Goal: Task Accomplishment & Management: Use online tool/utility

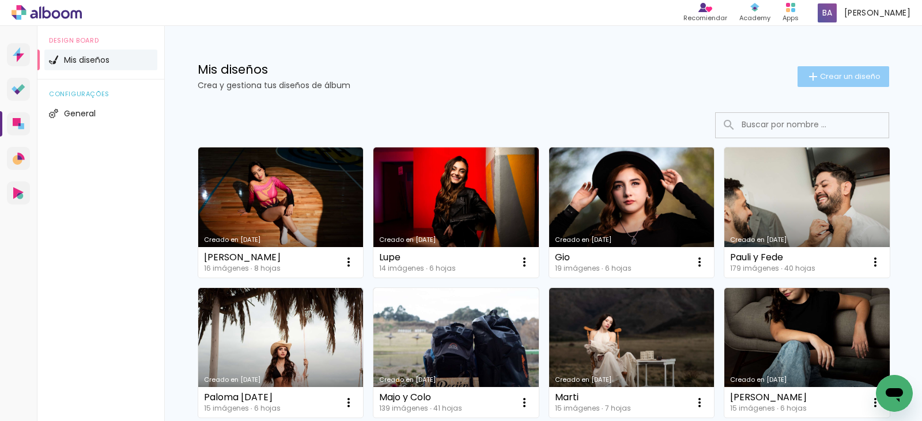
click at [852, 78] on span "Crear un diseño" at bounding box center [850, 76] width 61 height 7
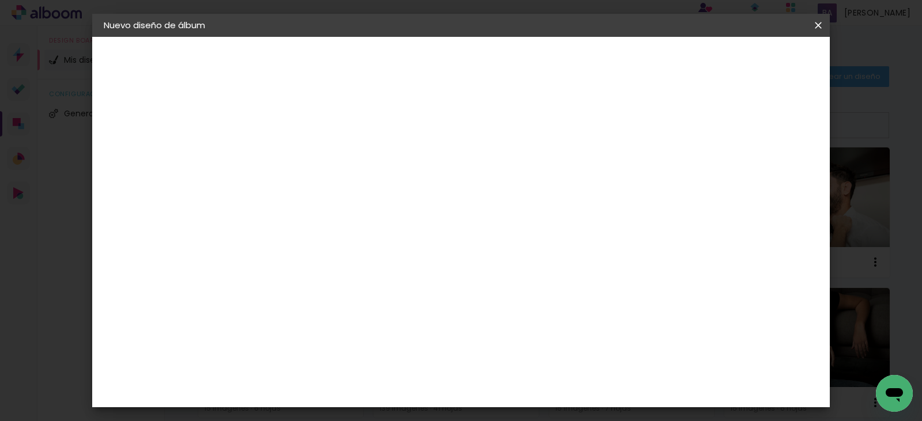
click at [292, 152] on input at bounding box center [292, 155] width 0 height 18
type input "Papa [PERSON_NAME]"
type paper-input "Papa [PERSON_NAME]"
click at [0, 0] on slot "Avanzar" at bounding box center [0, 0] width 0 height 0
click at [489, 183] on paper-item "Tamaño libre" at bounding box center [435, 175] width 108 height 25
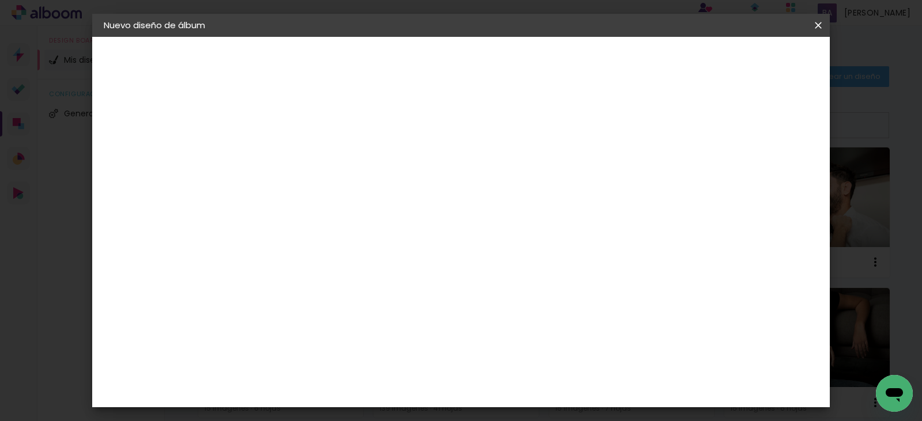
drag, startPoint x: 779, startPoint y: 62, endPoint x: 745, endPoint y: 74, distance: 36.3
click at [0, 0] on slot "Avanzar" at bounding box center [0, 0] width 0 height 0
type input "1"
type paper-input "1"
click at [297, 135] on input "1" at bounding box center [285, 132] width 40 height 14
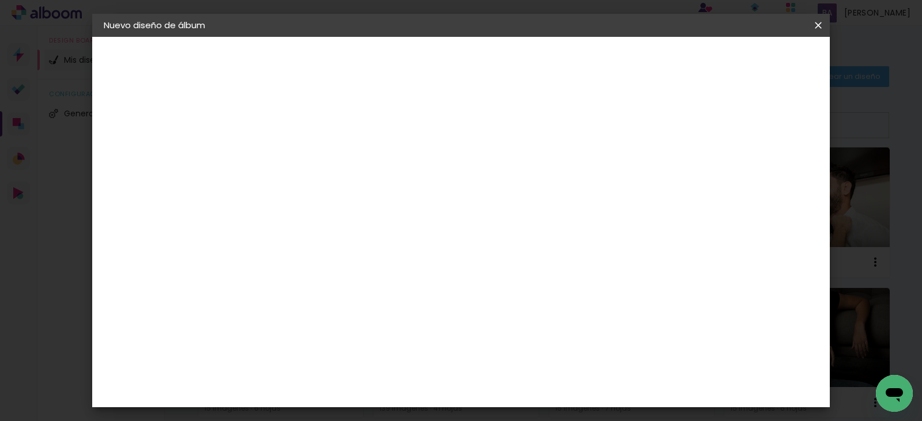
type input "0"
type paper-input "0"
click at [297, 135] on input "0" at bounding box center [285, 132] width 40 height 14
type input "4"
type paper-input "4"
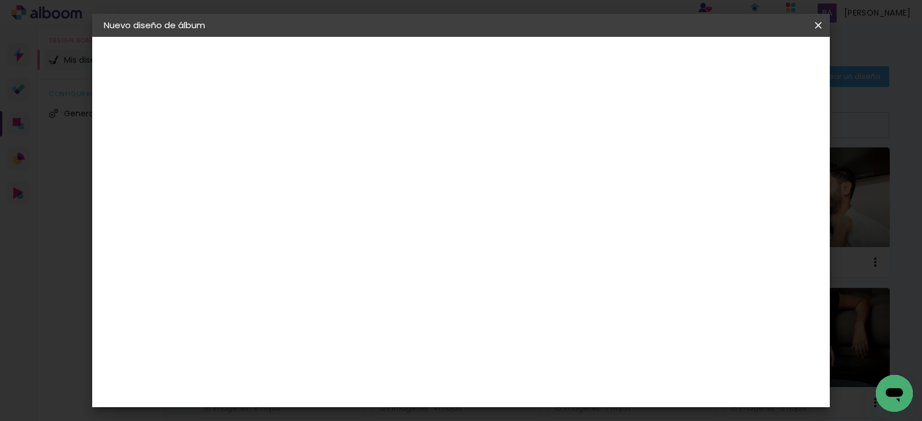
click at [767, 177] on input "4" at bounding box center [759, 173] width 21 height 17
type input "3"
type paper-input "3"
click at [767, 177] on input "3" at bounding box center [760, 173] width 21 height 17
type input "2"
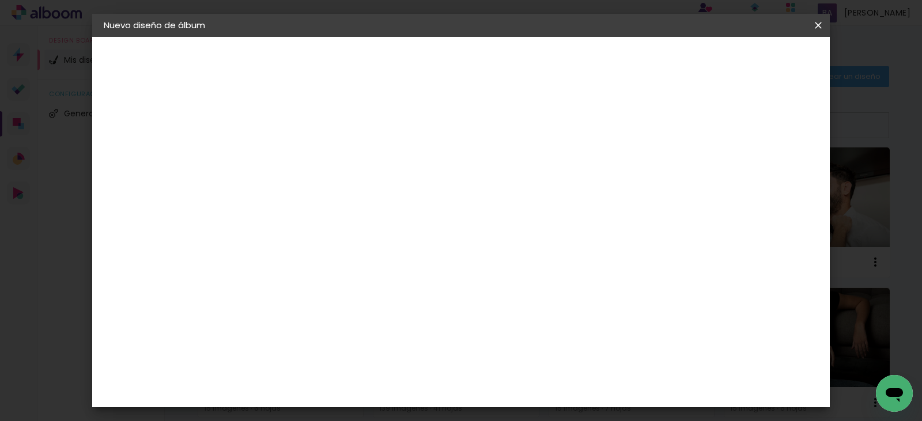
type paper-input "2"
click at [772, 179] on input "2" at bounding box center [763, 173] width 21 height 17
type input "1"
type paper-input "1"
click at [772, 179] on input "1" at bounding box center [764, 173] width 21 height 17
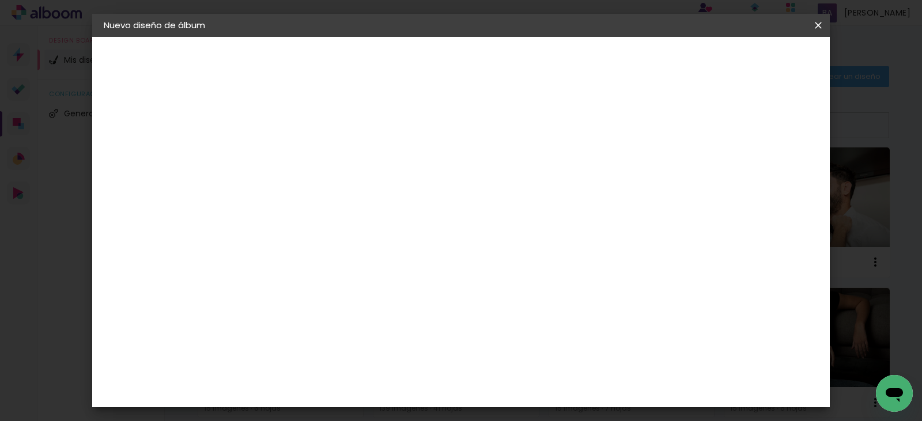
type input "0"
click at [772, 179] on input "0" at bounding box center [766, 173] width 21 height 17
type input "0"
click at [772, 179] on input "0" at bounding box center [766, 173] width 21 height 17
click at [758, 55] on paper-button "Empezar diseño" at bounding box center [714, 61] width 87 height 20
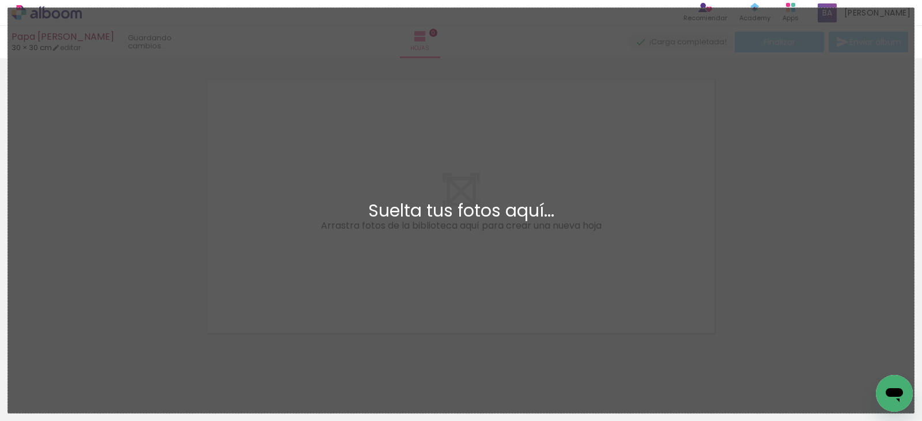
scroll to position [15, 0]
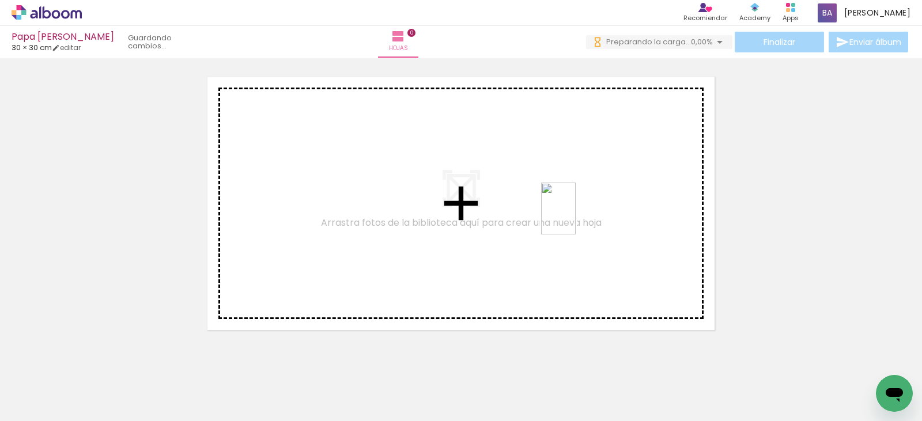
drag, startPoint x: 118, startPoint y: 396, endPoint x: 592, endPoint y: 239, distance: 499.9
click at [576, 209] on quentale-workspace at bounding box center [461, 210] width 922 height 421
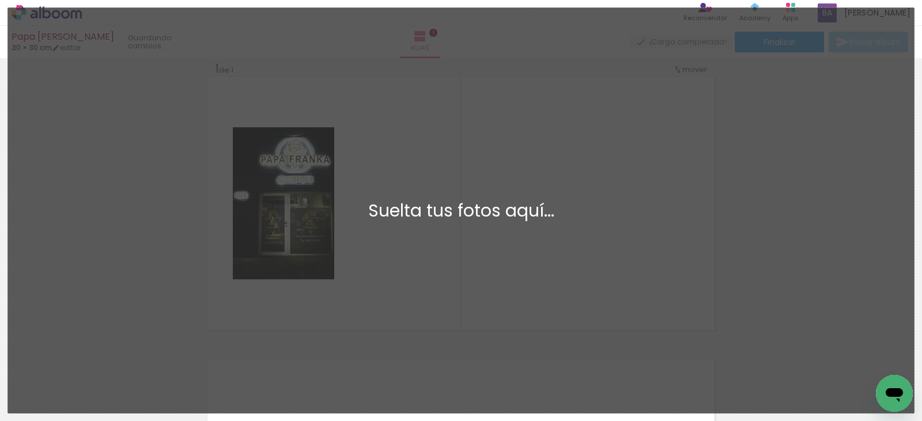
scroll to position [0, 0]
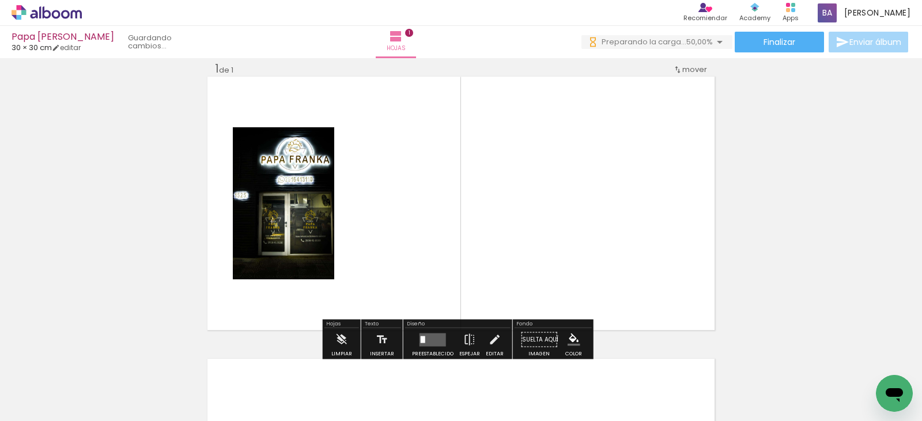
click at [433, 339] on quentale-layouter at bounding box center [433, 339] width 27 height 13
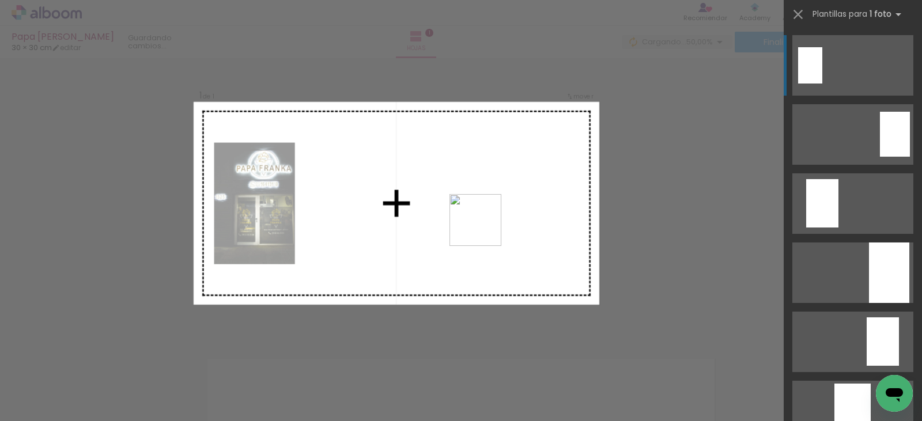
drag, startPoint x: 456, startPoint y: 256, endPoint x: 404, endPoint y: 332, distance: 92.1
click at [484, 225] on quentale-workspace at bounding box center [461, 210] width 922 height 421
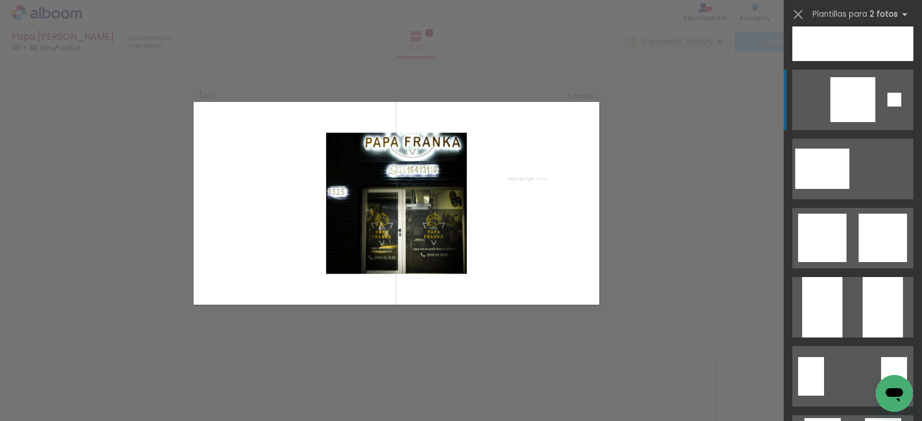
scroll to position [1441, 0]
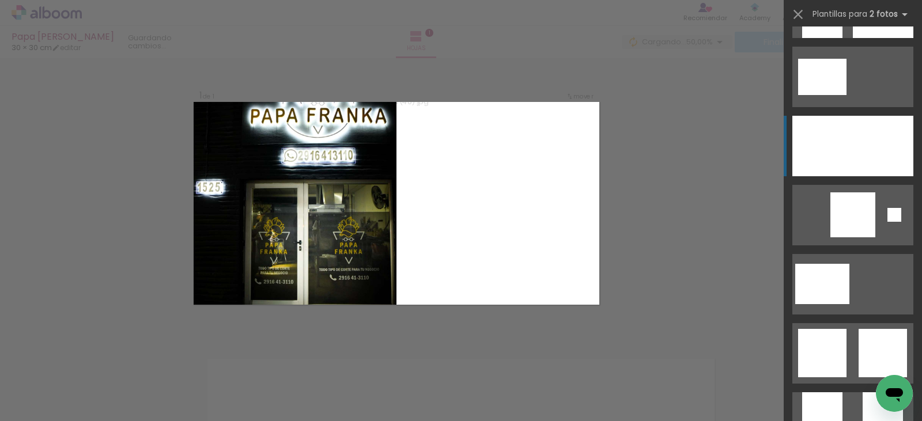
click at [848, 151] on div at bounding box center [822, 146] width 61 height 61
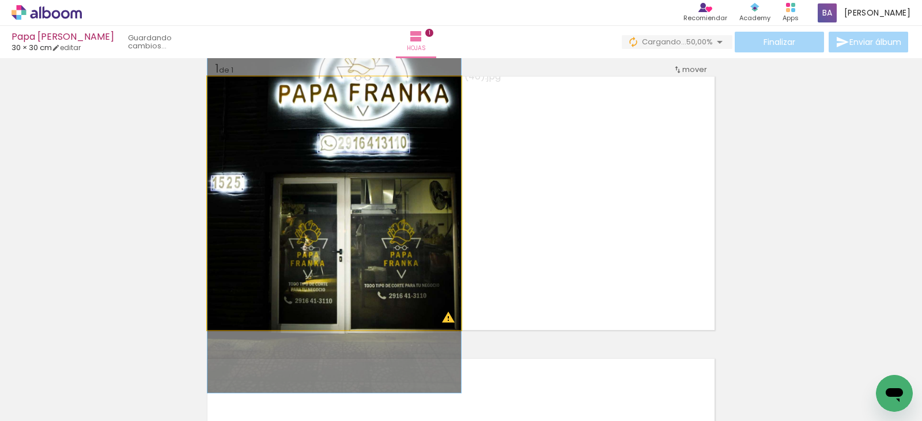
drag, startPoint x: 366, startPoint y: 229, endPoint x: 562, endPoint y: 211, distance: 196.8
click at [0, 0] on slot at bounding box center [0, 0] width 0 height 0
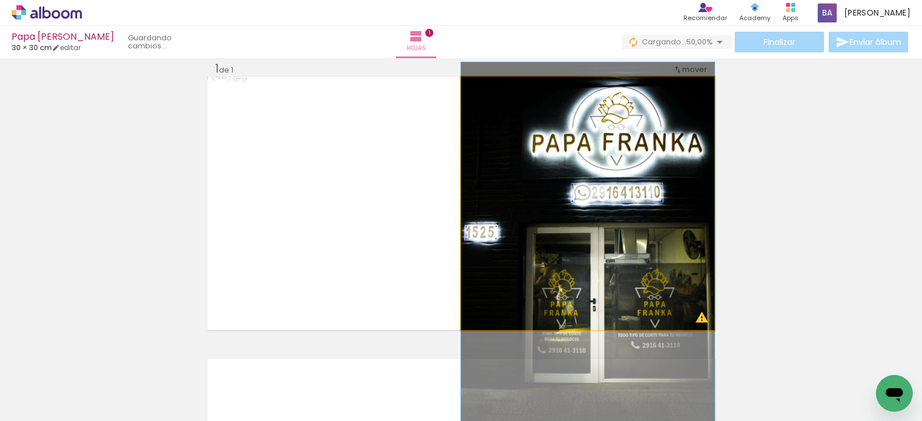
drag, startPoint x: 595, startPoint y: 224, endPoint x: 594, endPoint y: 271, distance: 47.3
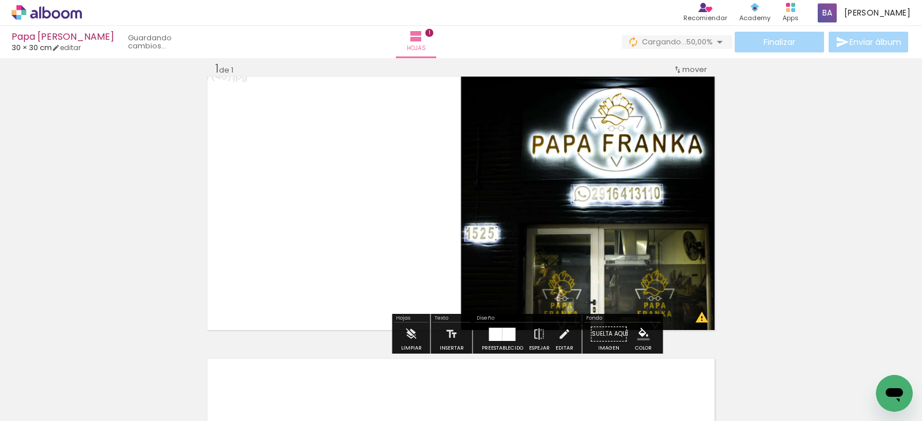
click at [769, 231] on div "Insertar hoja 1 de 1 Designbox debe aumentar su imagen en 348 % para exportar a…" at bounding box center [461, 329] width 922 height 565
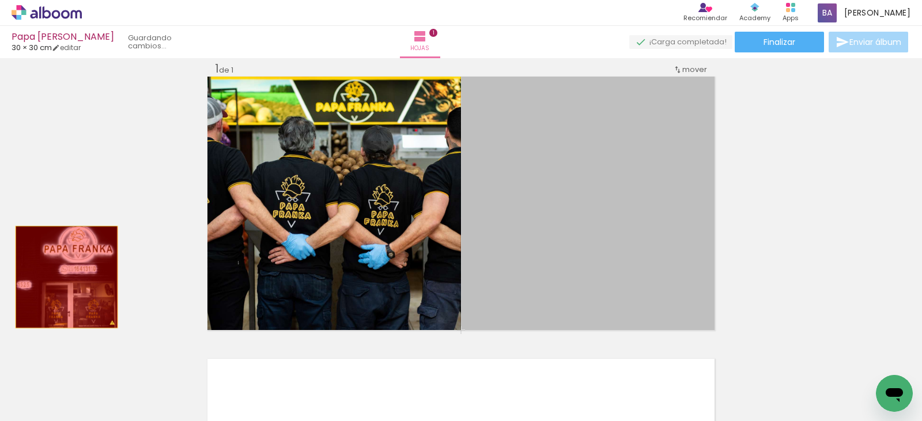
drag, startPoint x: 579, startPoint y: 213, endPoint x: 158, endPoint y: 339, distance: 439.2
click at [58, 268] on div "Insertar hoja 1 de 1 Designbox debe aumentar su imagen en 348 % para exportar a…" at bounding box center [461, 329] width 922 height 565
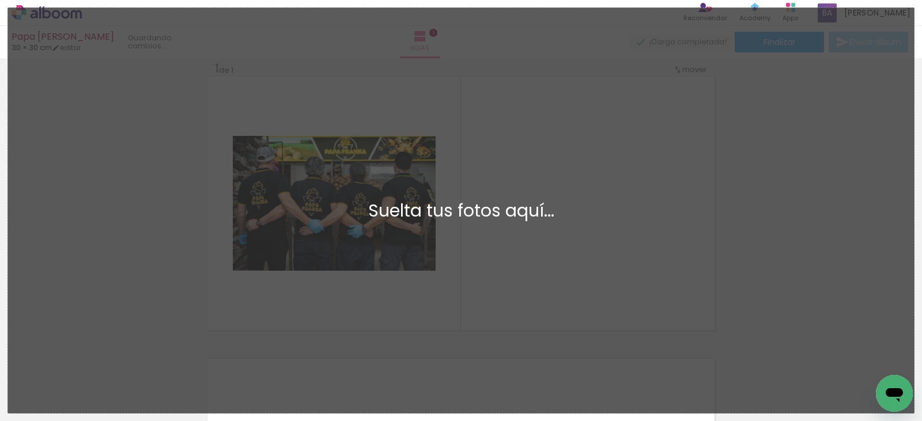
scroll to position [0, 0]
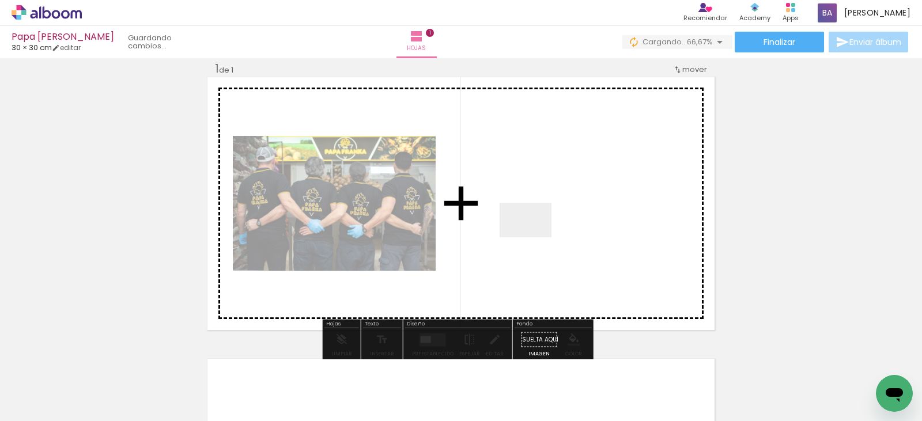
drag, startPoint x: 241, startPoint y: 390, endPoint x: 554, endPoint y: 219, distance: 356.7
click at [554, 219] on quentale-workspace at bounding box center [461, 210] width 922 height 421
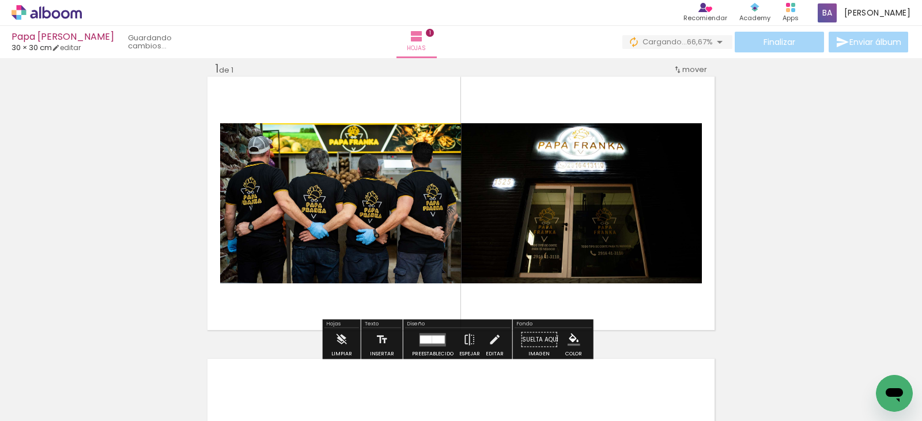
click at [438, 335] on div at bounding box center [438, 339] width 13 height 8
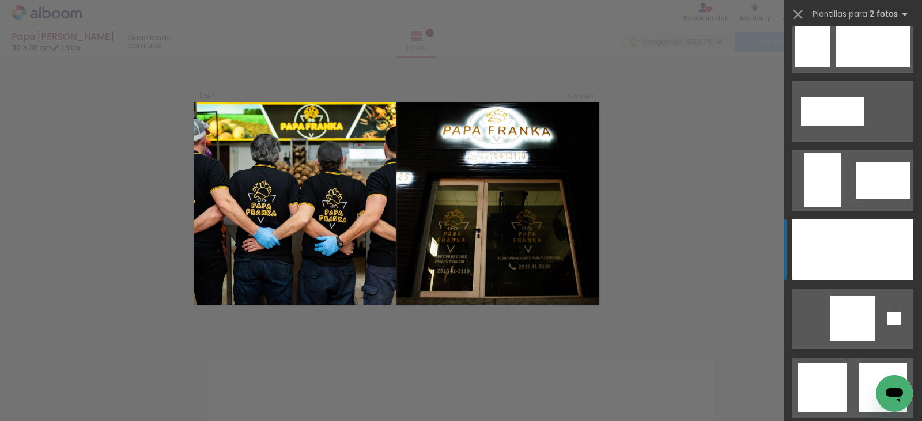
scroll to position [2824, 0]
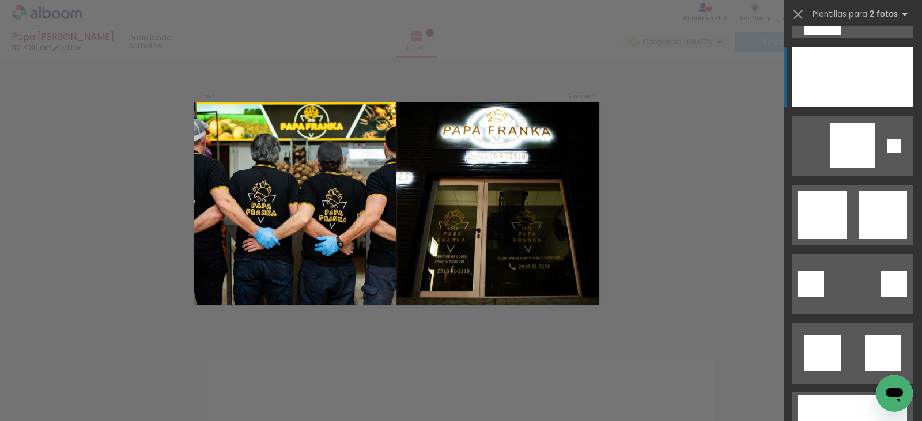
click at [834, 77] on div at bounding box center [822, 77] width 61 height 61
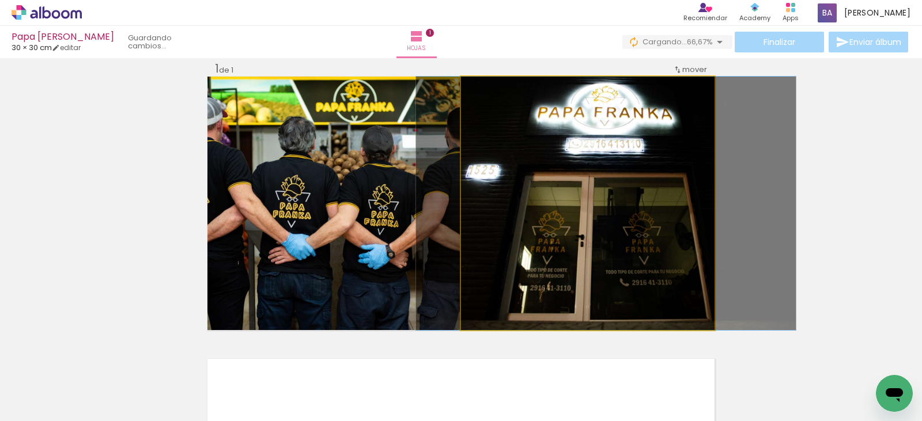
drag, startPoint x: 595, startPoint y: 250, endPoint x: 614, endPoint y: 250, distance: 18.4
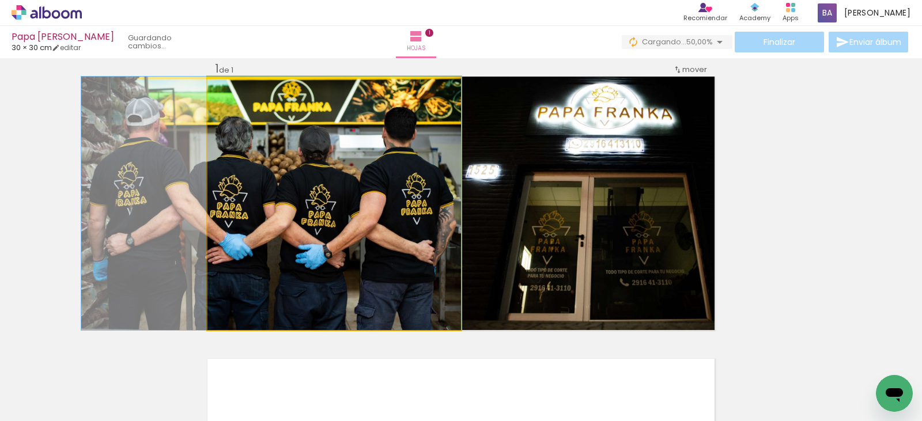
drag, startPoint x: 351, startPoint y: 247, endPoint x: 50, endPoint y: 278, distance: 302.4
click at [24, 238] on div "Insertar hoja 1 de 1" at bounding box center [461, 329] width 922 height 565
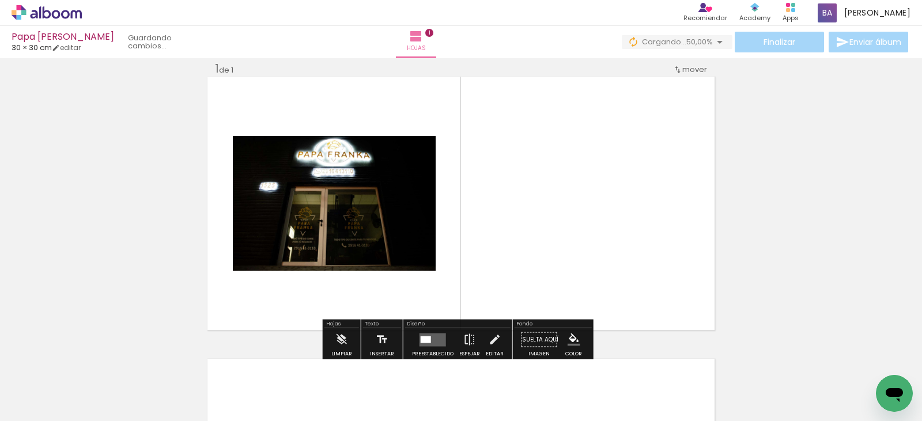
drag, startPoint x: 303, startPoint y: 396, endPoint x: 338, endPoint y: 233, distance: 167.4
click at [331, 228] on quentale-workspace at bounding box center [461, 210] width 922 height 421
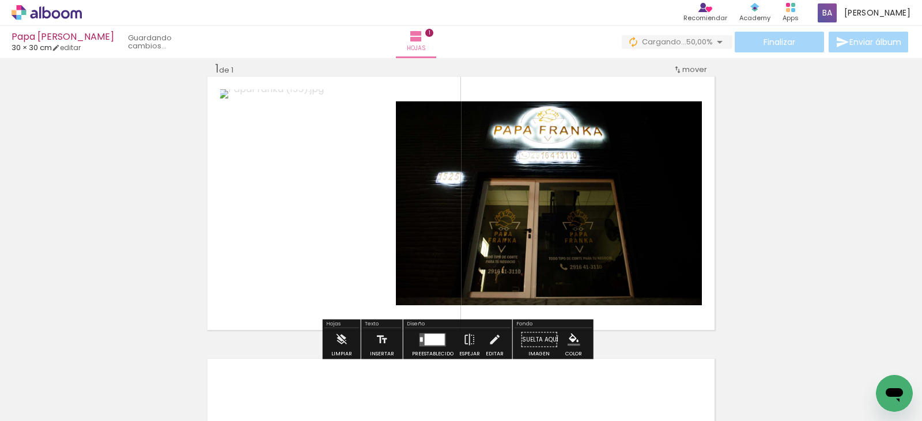
click at [428, 342] on div at bounding box center [435, 340] width 20 height 12
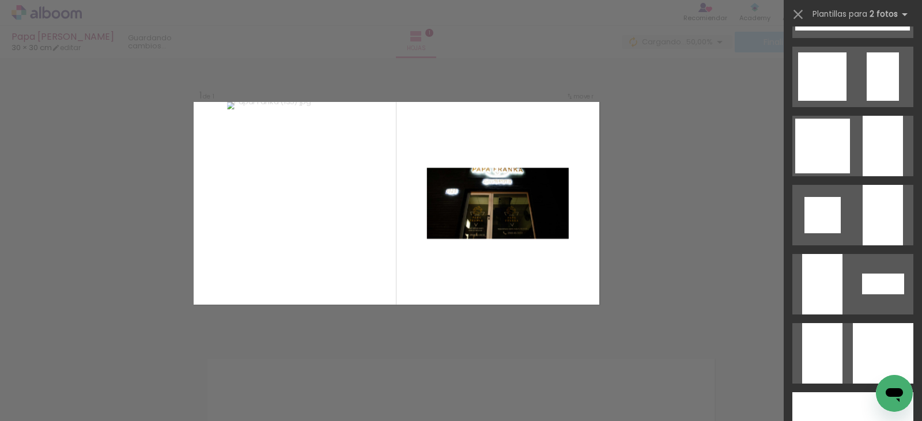
scroll to position [1383, 0]
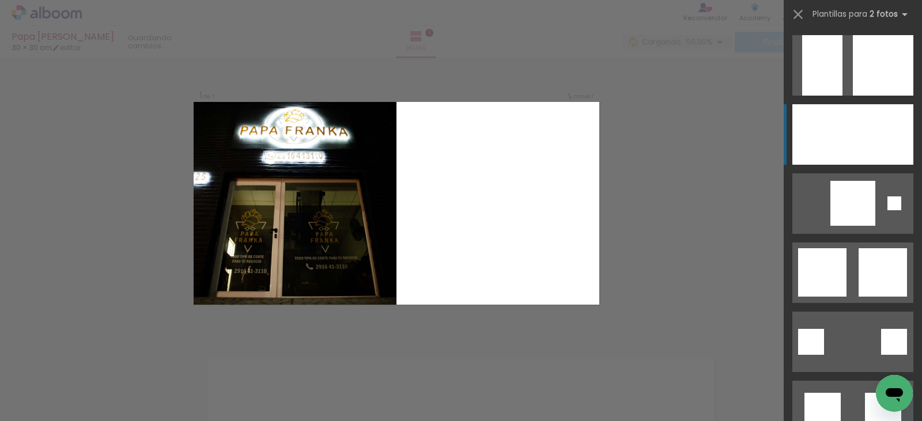
click at [840, 130] on div at bounding box center [822, 134] width 61 height 61
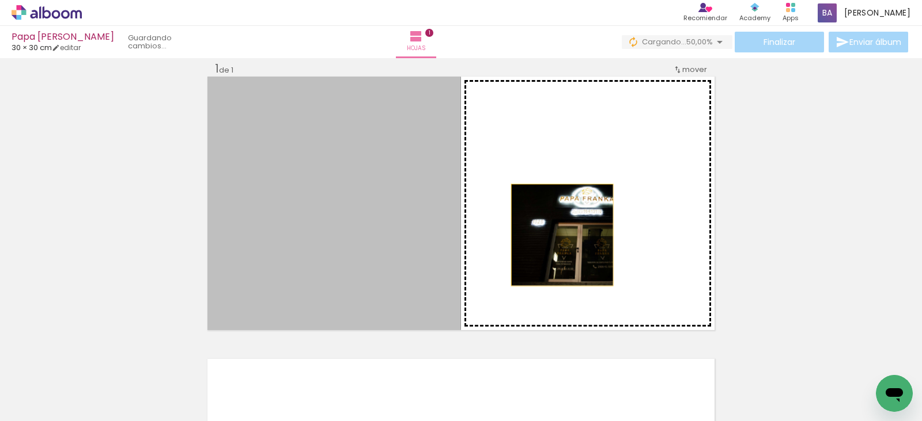
drag, startPoint x: 323, startPoint y: 239, endPoint x: 560, endPoint y: 235, distance: 237.5
click at [0, 0] on slot at bounding box center [0, 0] width 0 height 0
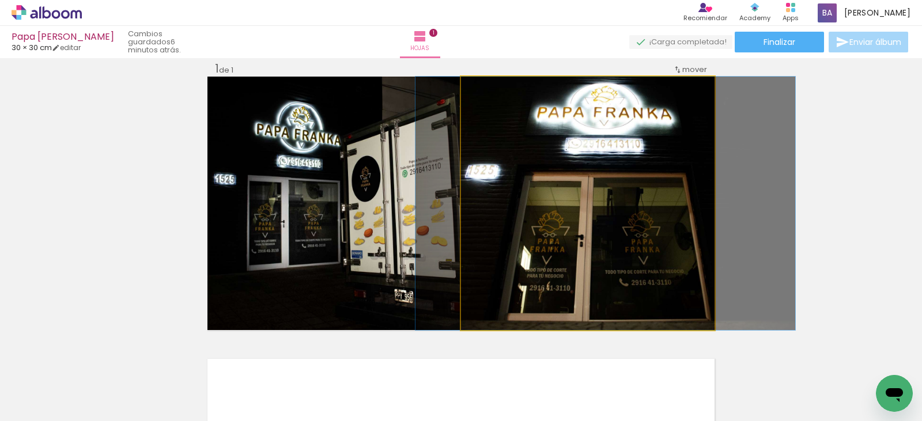
drag, startPoint x: 610, startPoint y: 208, endPoint x: 628, endPoint y: 207, distance: 17.9
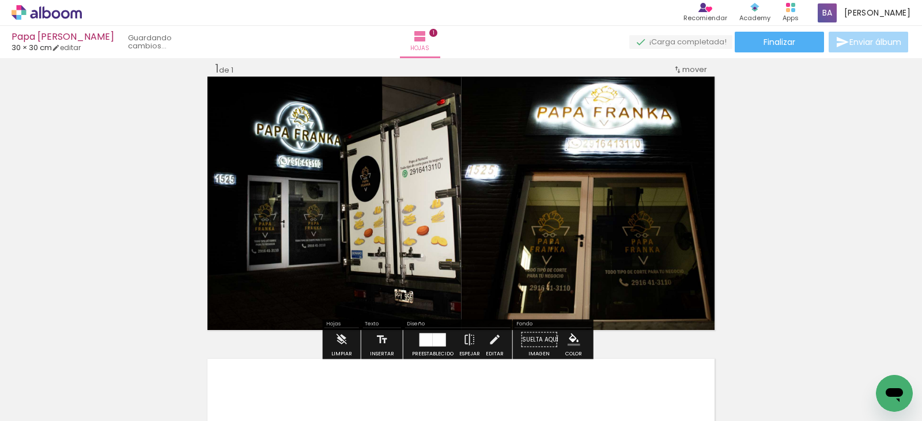
click at [802, 236] on div "Insertar hoja 1 de 1" at bounding box center [461, 329] width 922 height 565
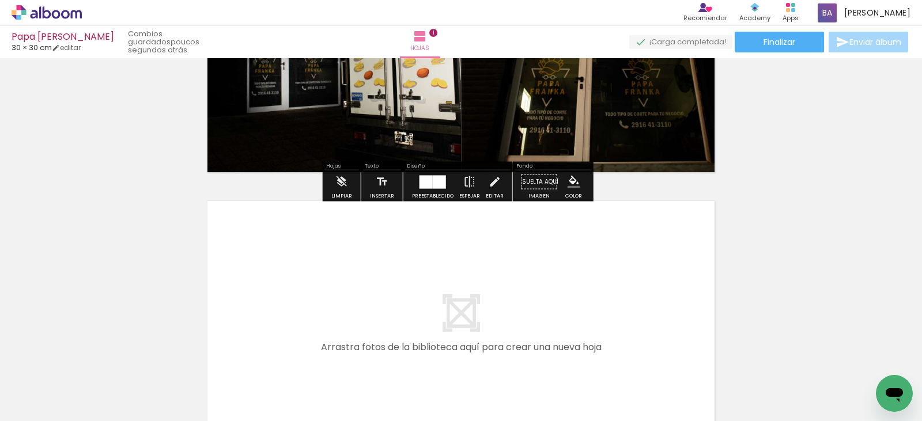
scroll to position [231, 0]
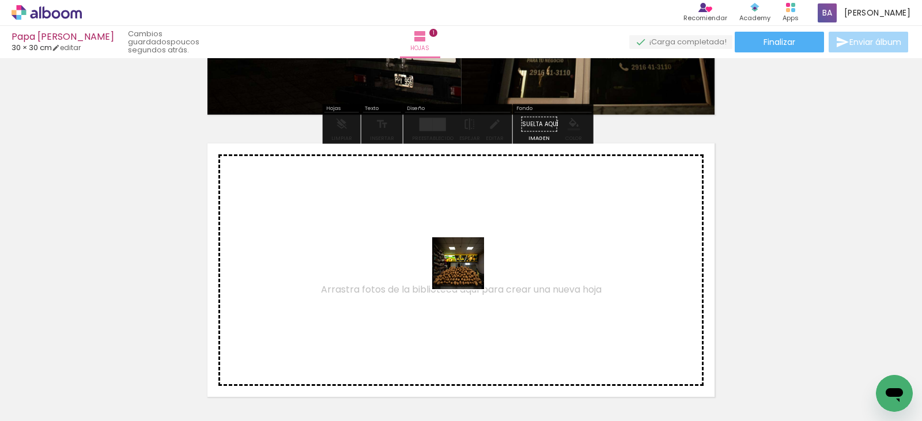
drag, startPoint x: 379, startPoint y: 384, endPoint x: 467, endPoint y: 271, distance: 142.9
click at [467, 271] on quentale-workspace at bounding box center [461, 210] width 922 height 421
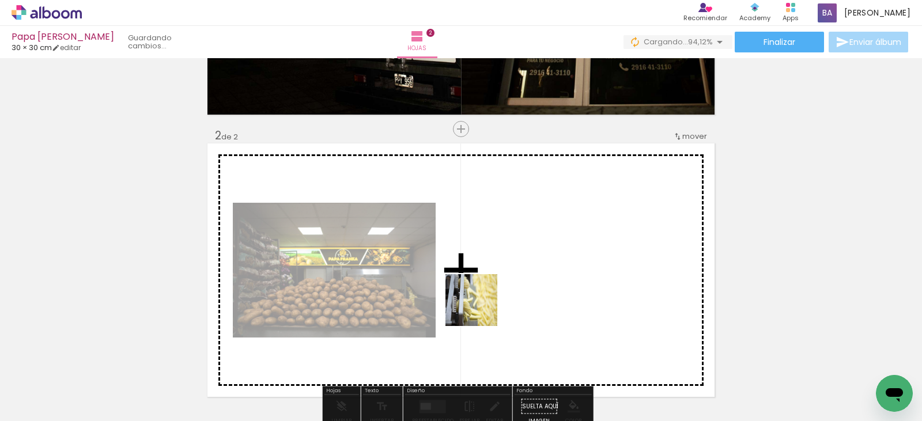
drag, startPoint x: 430, startPoint y: 394, endPoint x: 538, endPoint y: 392, distance: 107.8
click at [480, 294] on quentale-workspace at bounding box center [461, 210] width 922 height 421
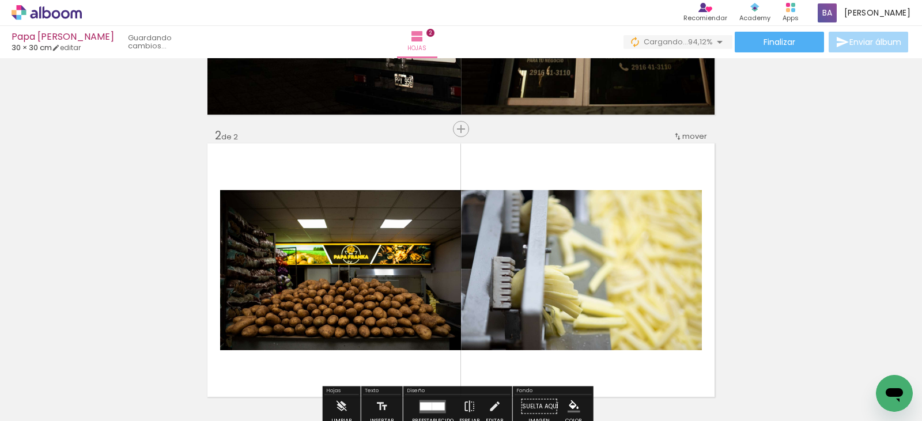
drag, startPoint x: 505, startPoint y: 392, endPoint x: 566, endPoint y: 358, distance: 69.9
click at [530, 282] on quentale-workspace at bounding box center [461, 210] width 922 height 421
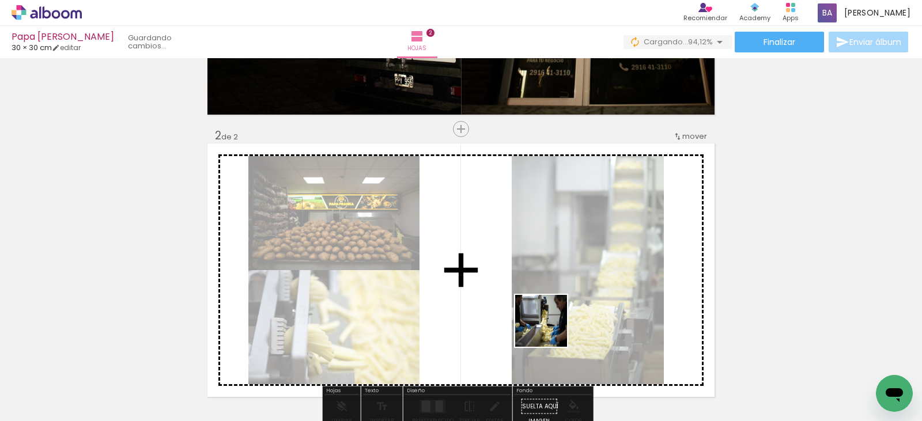
drag, startPoint x: 575, startPoint y: 386, endPoint x: 487, endPoint y: 268, distance: 147.4
click at [490, 274] on quentale-workspace at bounding box center [461, 210] width 922 height 421
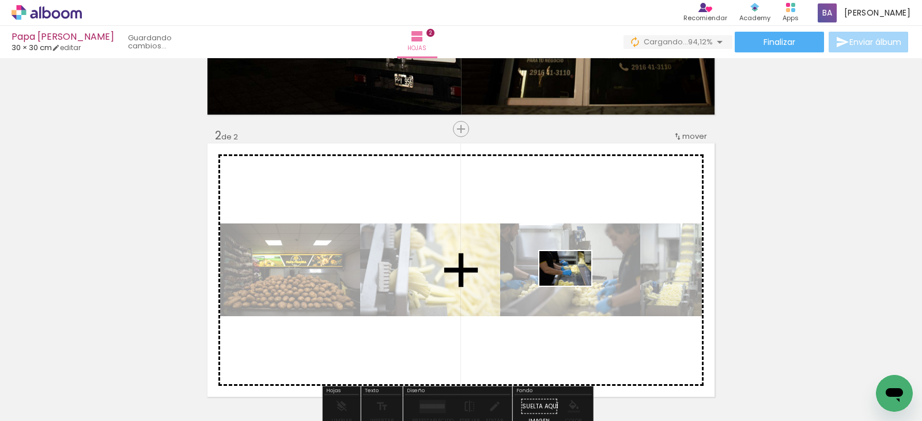
drag, startPoint x: 635, startPoint y: 389, endPoint x: 554, endPoint y: 250, distance: 160.9
click at [563, 257] on quentale-workspace at bounding box center [461, 210] width 922 height 421
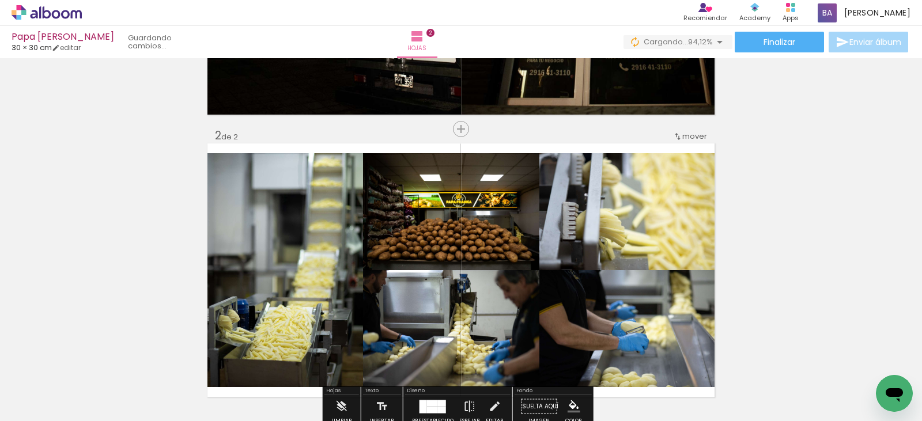
scroll to position [288, 0]
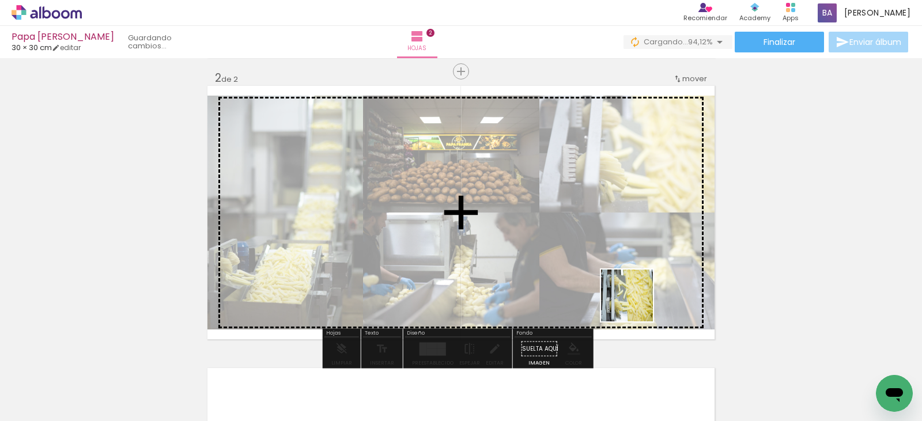
drag, startPoint x: 690, startPoint y: 387, endPoint x: 598, endPoint y: 291, distance: 132.9
click at [596, 282] on quentale-workspace at bounding box center [461, 210] width 922 height 421
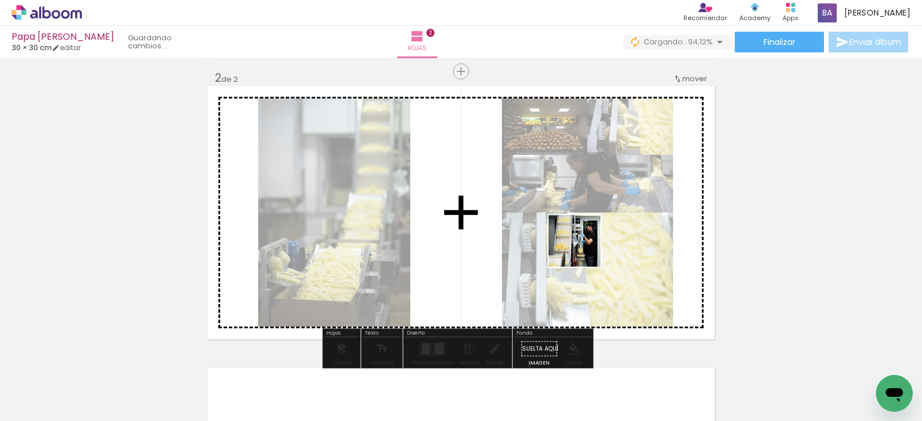
drag, startPoint x: 834, startPoint y: 391, endPoint x: 594, endPoint y: 275, distance: 266.5
click at [583, 249] on quentale-workspace at bounding box center [461, 210] width 922 height 421
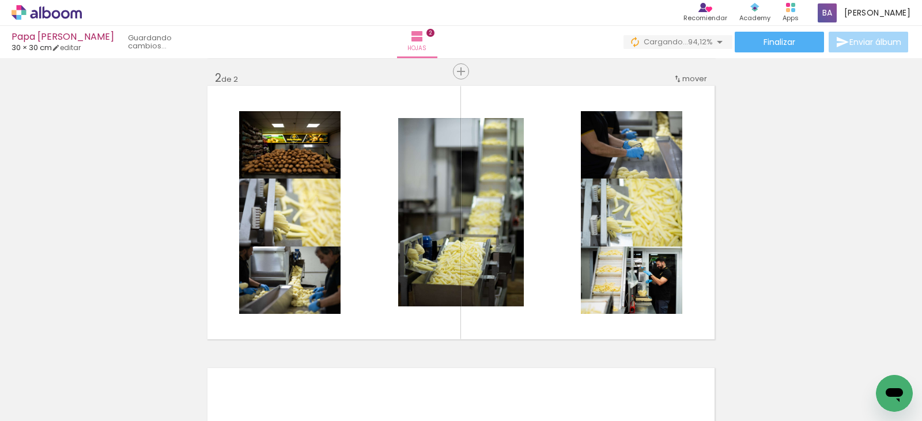
scroll to position [0, 194]
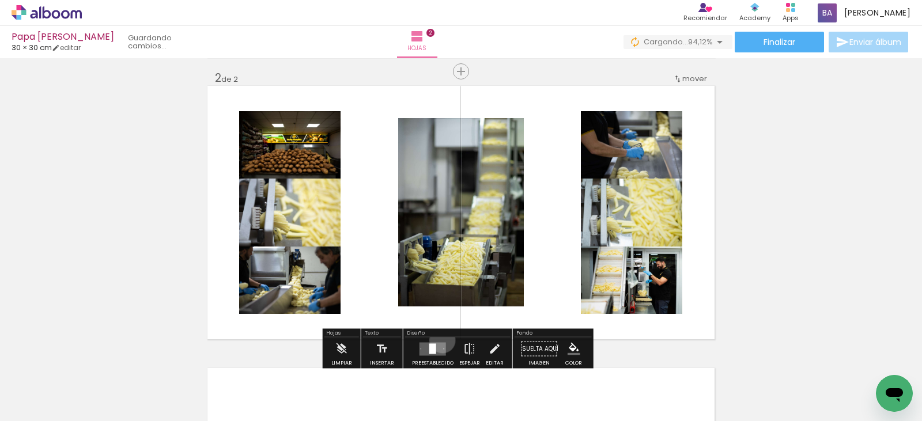
click at [440, 341] on div at bounding box center [432, 349] width 31 height 23
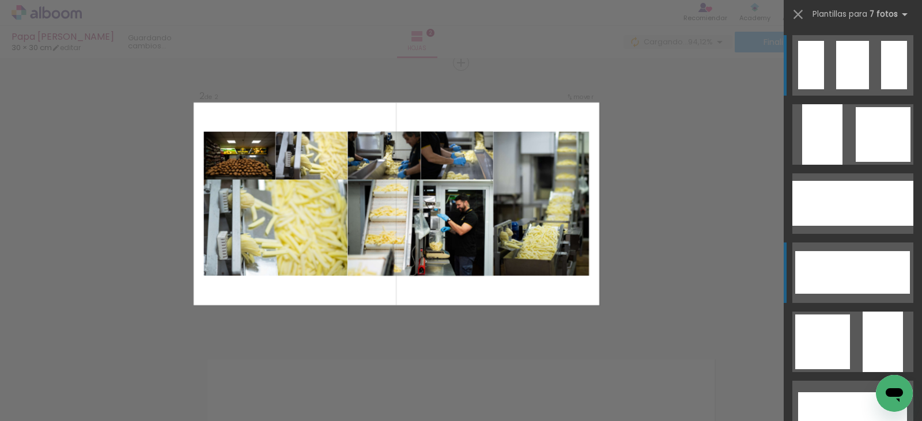
scroll to position [297, 0]
click at [856, 280] on div at bounding box center [859, 279] width 45 height 29
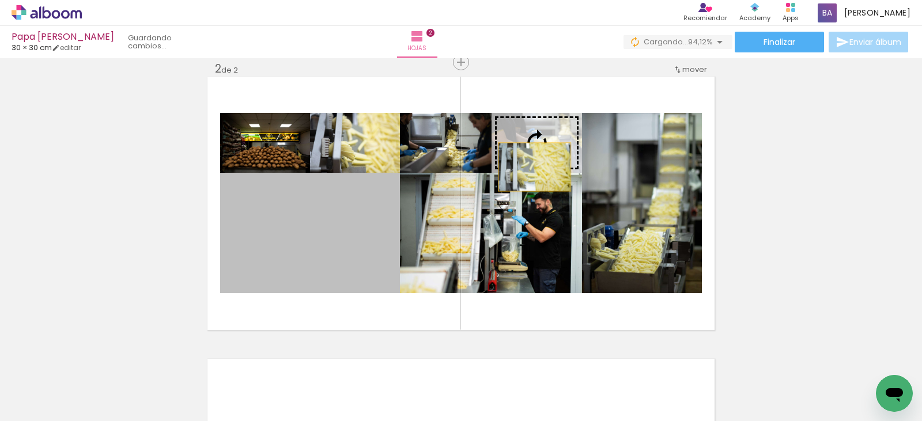
drag, startPoint x: 324, startPoint y: 260, endPoint x: 548, endPoint y: 154, distance: 248.0
click at [0, 0] on slot at bounding box center [0, 0] width 0 height 0
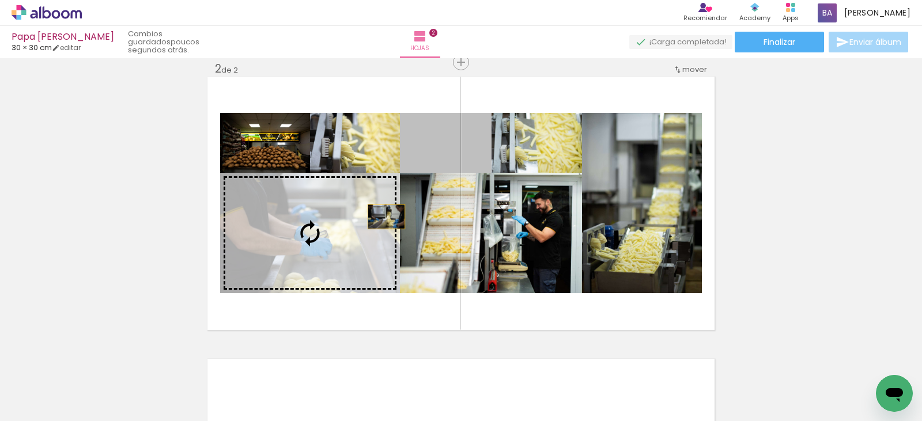
drag, startPoint x: 450, startPoint y: 154, endPoint x: 352, endPoint y: 240, distance: 130.3
click at [0, 0] on slot at bounding box center [0, 0] width 0 height 0
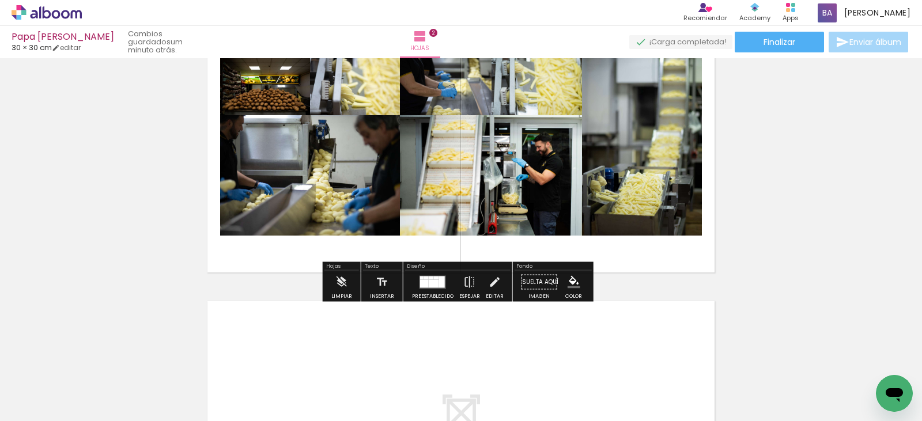
scroll to position [413, 0]
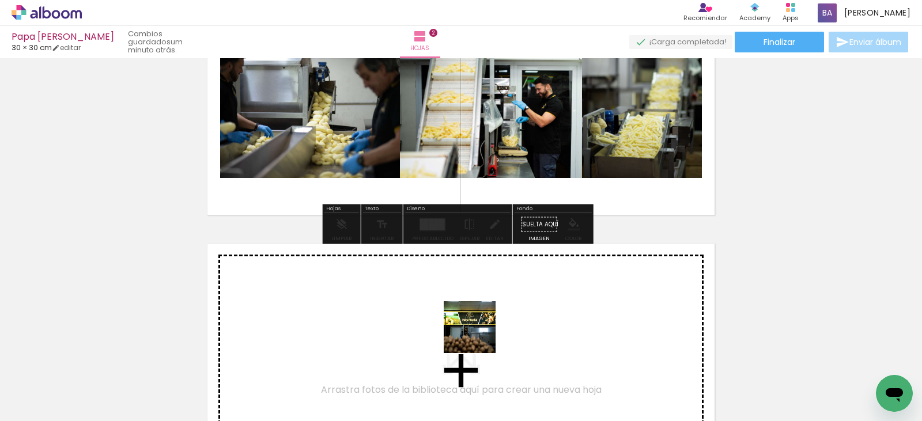
drag, startPoint x: 701, startPoint y: 397, endPoint x: 478, endPoint y: 336, distance: 231.2
click at [478, 336] on quentale-workspace at bounding box center [461, 210] width 922 height 421
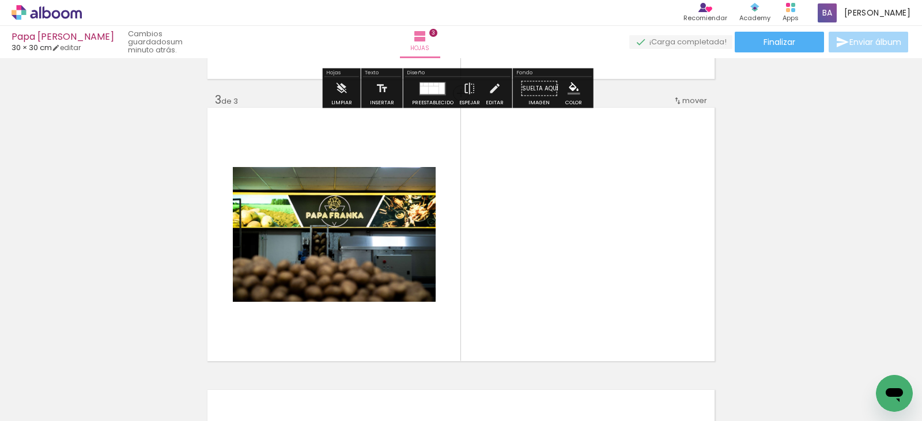
scroll to position [580, 0]
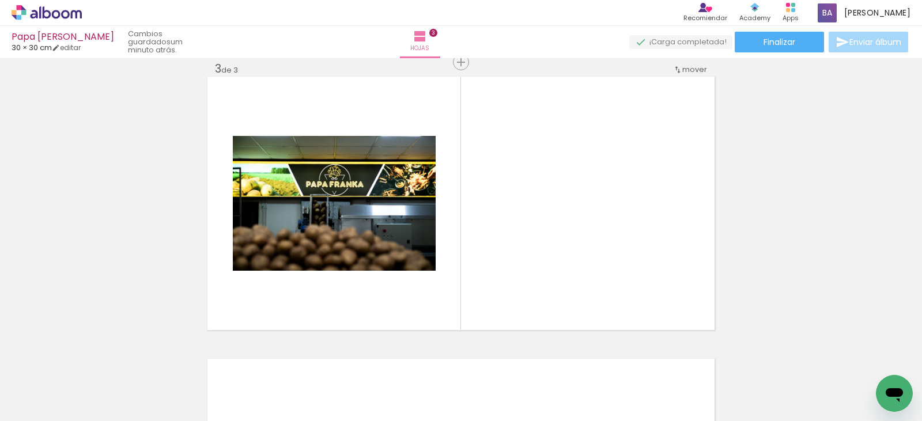
drag, startPoint x: 758, startPoint y: 383, endPoint x: 470, endPoint y: 220, distance: 331.6
click at [470, 220] on quentale-workspace at bounding box center [461, 210] width 922 height 421
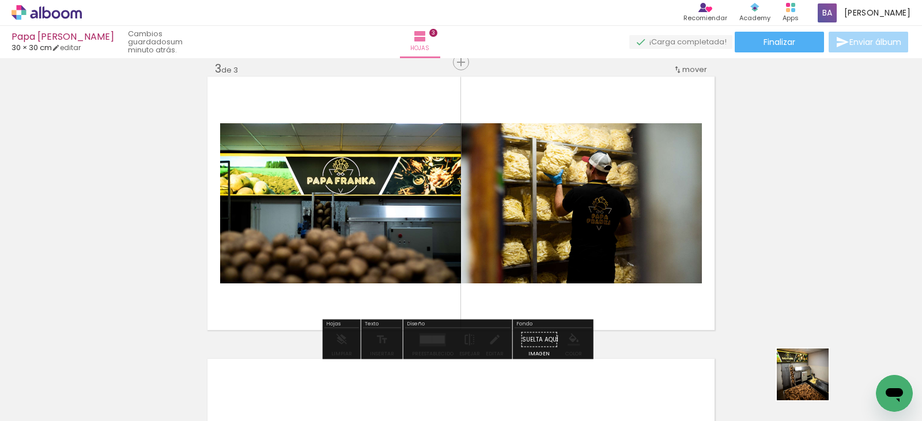
drag, startPoint x: 811, startPoint y: 383, endPoint x: 568, endPoint y: 312, distance: 253.3
click at [539, 262] on quentale-workspace at bounding box center [461, 210] width 922 height 421
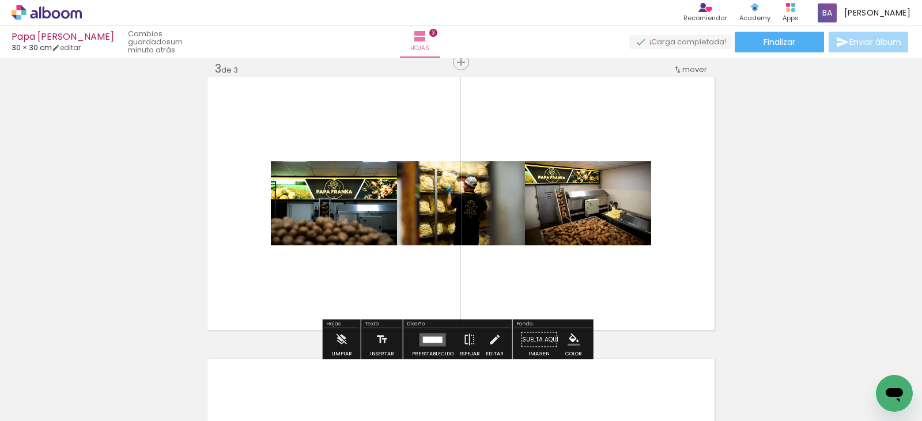
scroll to position [0, 273]
drag, startPoint x: 819, startPoint y: 384, endPoint x: 520, endPoint y: 239, distance: 332.5
click at [519, 235] on quentale-workspace at bounding box center [461, 210] width 922 height 421
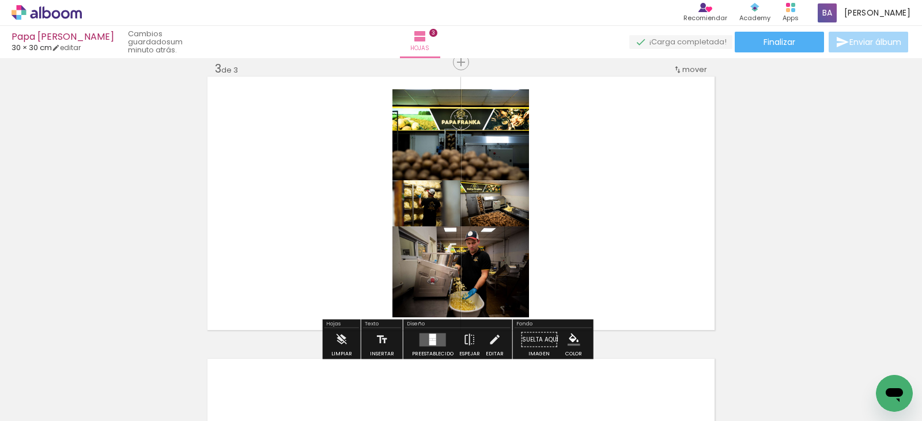
drag, startPoint x: 435, startPoint y: 340, endPoint x: 481, endPoint y: 327, distance: 48.4
click at [434, 339] on quentale-layouter at bounding box center [433, 339] width 27 height 13
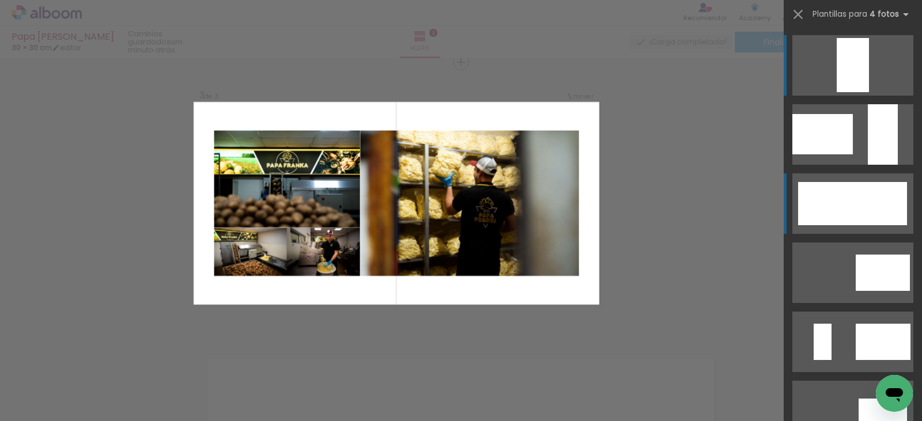
click at [846, 203] on div at bounding box center [874, 203] width 66 height 43
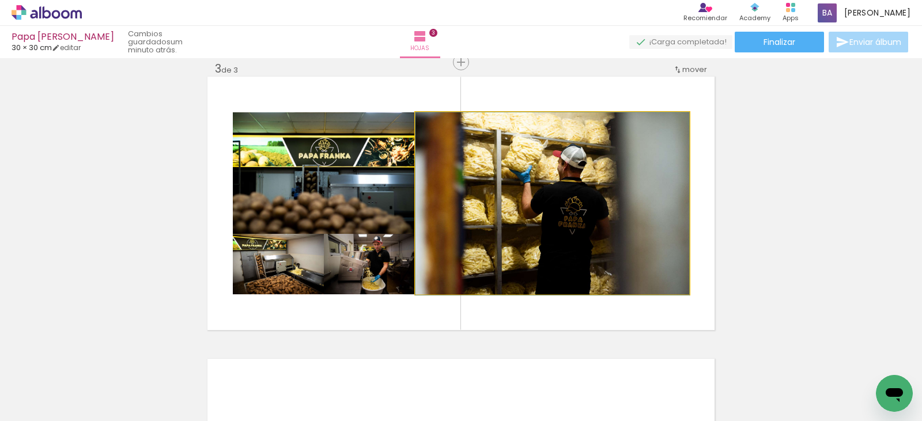
drag, startPoint x: 540, startPoint y: 236, endPoint x: 534, endPoint y: 239, distance: 6.4
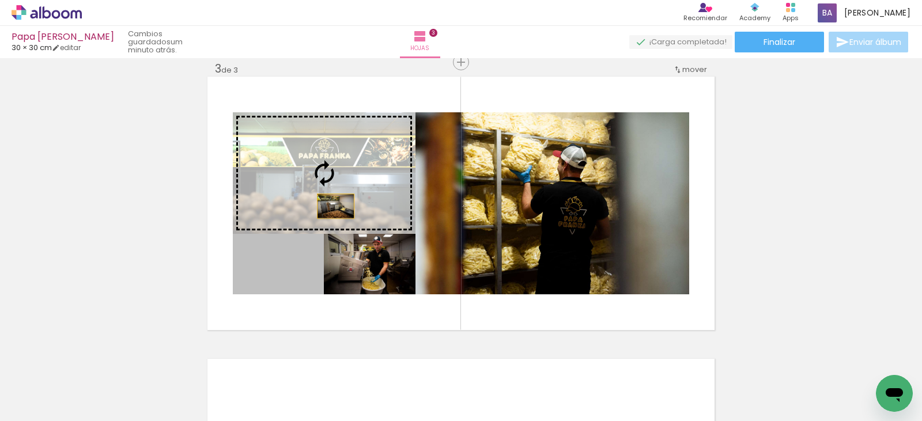
drag, startPoint x: 270, startPoint y: 280, endPoint x: 347, endPoint y: 188, distance: 119.0
click at [0, 0] on slot at bounding box center [0, 0] width 0 height 0
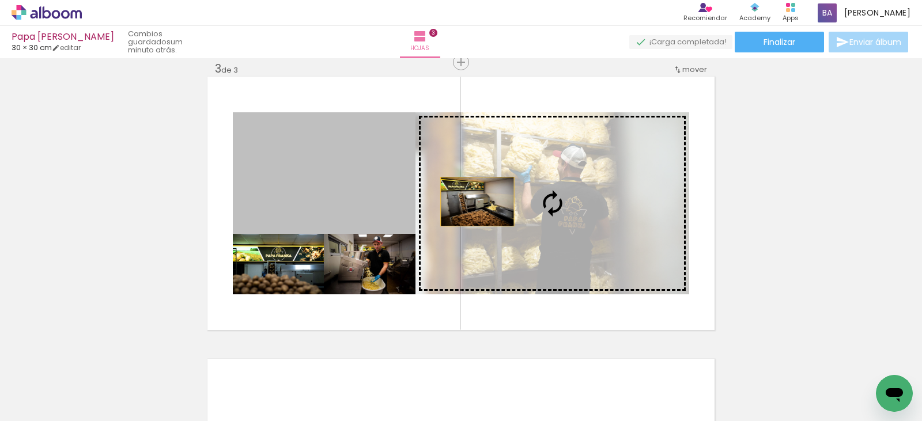
drag, startPoint x: 312, startPoint y: 192, endPoint x: 556, endPoint y: 204, distance: 243.5
click at [0, 0] on slot at bounding box center [0, 0] width 0 height 0
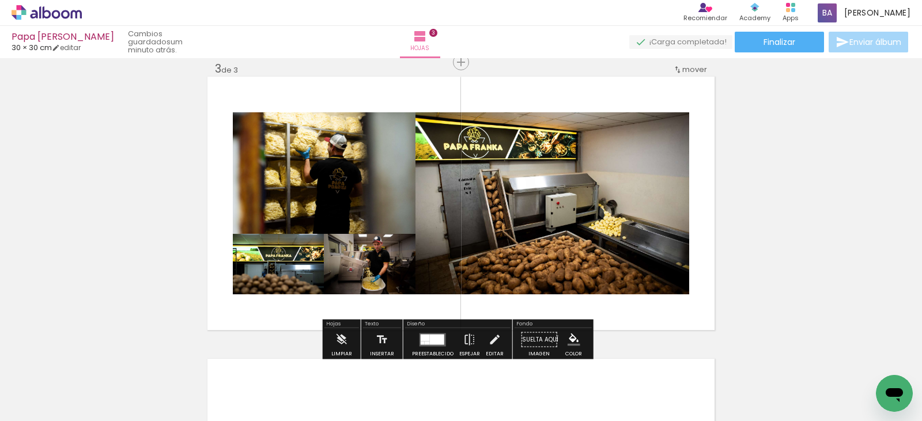
click at [809, 208] on div "Insertar hoja 1 de 3 Insertar hoja 2 de 3 Insertar hoja 3 de 3" at bounding box center [461, 47] width 922 height 1130
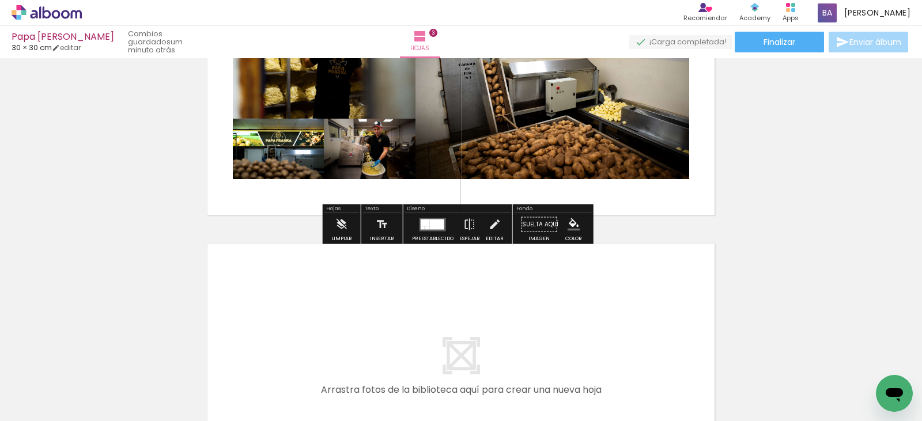
scroll to position [753, 0]
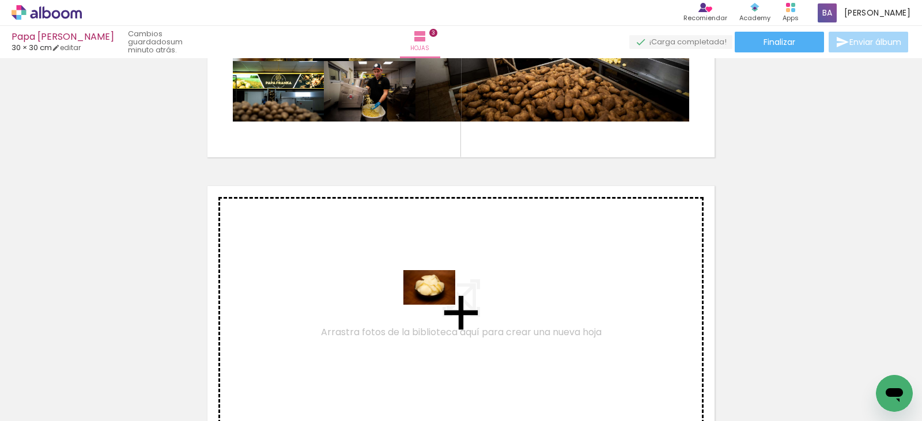
drag, startPoint x: 873, startPoint y: 390, endPoint x: 438, endPoint y: 305, distance: 442.8
click at [438, 305] on quentale-workspace at bounding box center [461, 210] width 922 height 421
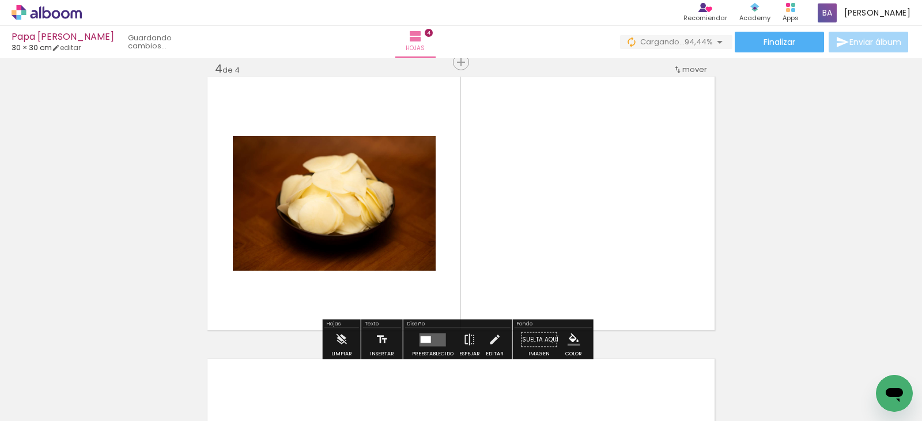
scroll to position [0, 338]
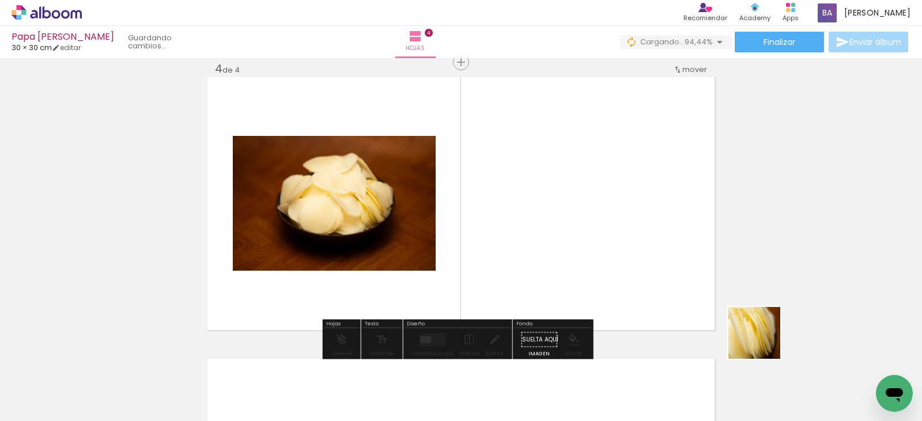
drag, startPoint x: 864, startPoint y: 384, endPoint x: 549, endPoint y: 253, distance: 341.3
click at [549, 253] on quentale-workspace at bounding box center [461, 210] width 922 height 421
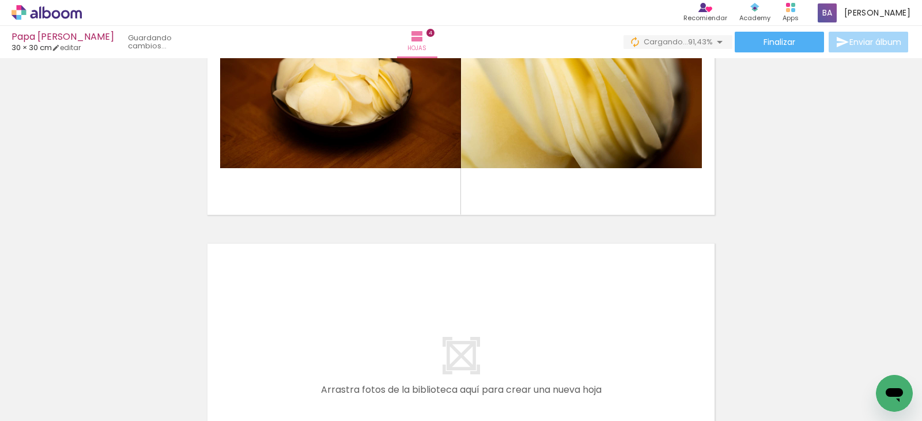
scroll to position [862, 0]
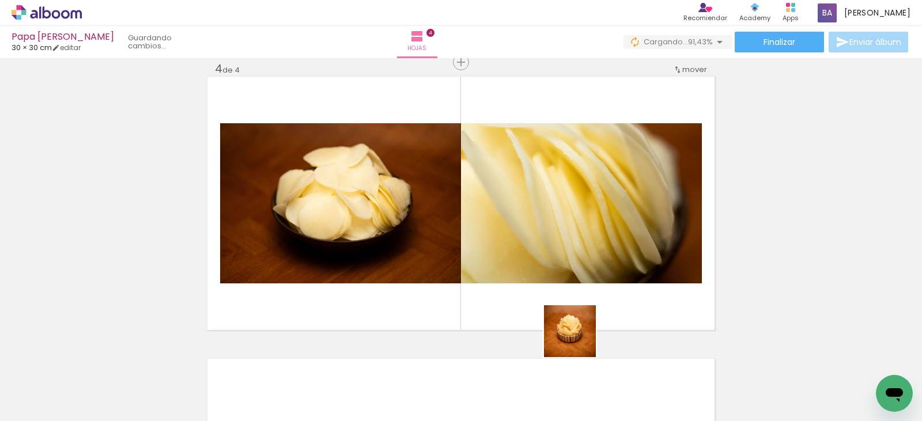
drag, startPoint x: 579, startPoint y: 392, endPoint x: 607, endPoint y: 352, distance: 49.1
click at [579, 311] on quentale-workspace at bounding box center [461, 210] width 922 height 421
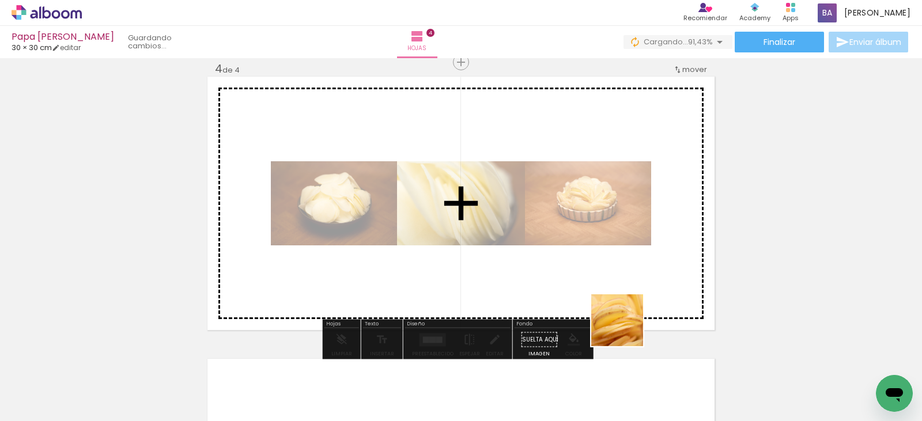
drag, startPoint x: 639, startPoint y: 387, endPoint x: 622, endPoint y: 300, distance: 88.0
click at [622, 302] on quentale-workspace at bounding box center [461, 210] width 922 height 421
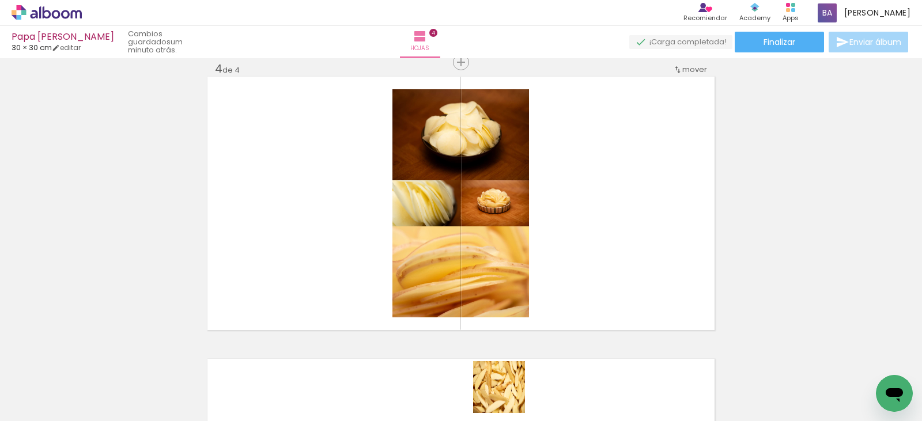
drag, startPoint x: 508, startPoint y: 396, endPoint x: 618, endPoint y: 319, distance: 134.5
click at [586, 294] on quentale-workspace at bounding box center [461, 210] width 922 height 421
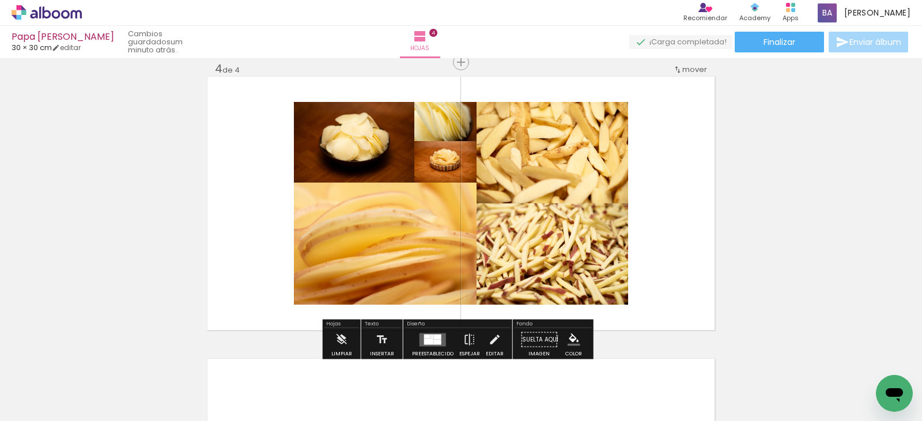
scroll to position [0, 836]
click at [445, 169] on div at bounding box center [451, 171] width 14 height 12
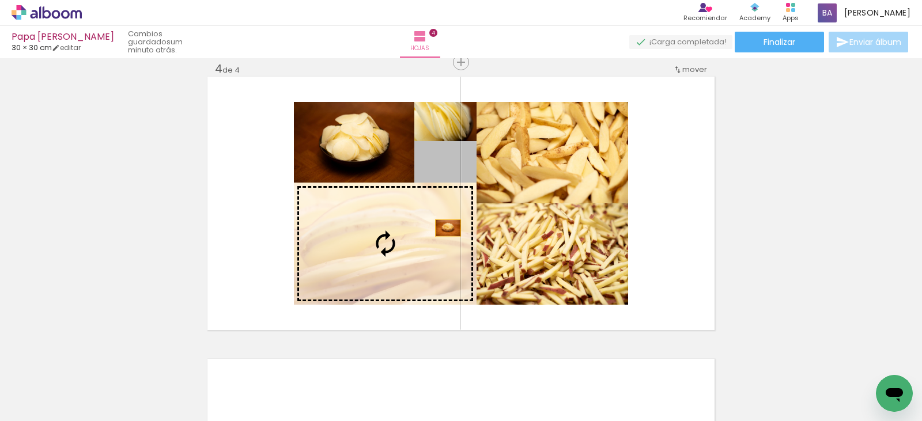
drag, startPoint x: 466, startPoint y: 172, endPoint x: 435, endPoint y: 246, distance: 80.1
click at [0, 0] on slot at bounding box center [0, 0] width 0 height 0
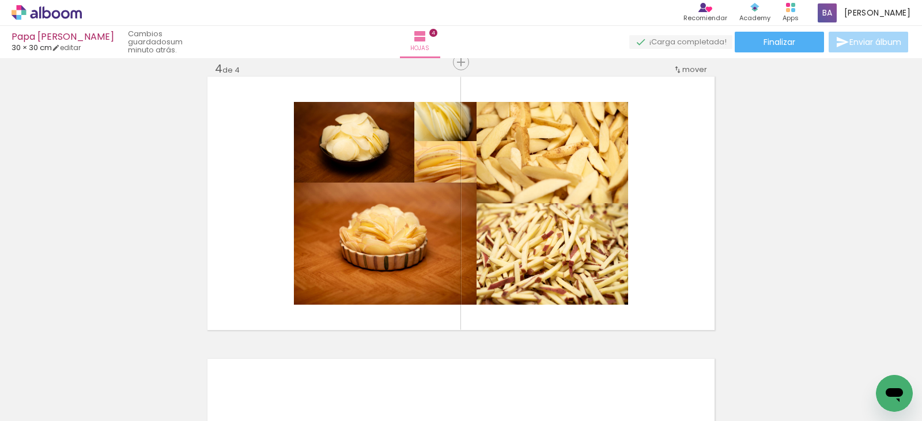
scroll to position [0, 975]
drag, startPoint x: 627, startPoint y: 391, endPoint x: 681, endPoint y: 280, distance: 124.0
click at [662, 267] on quentale-workspace at bounding box center [461, 210] width 922 height 421
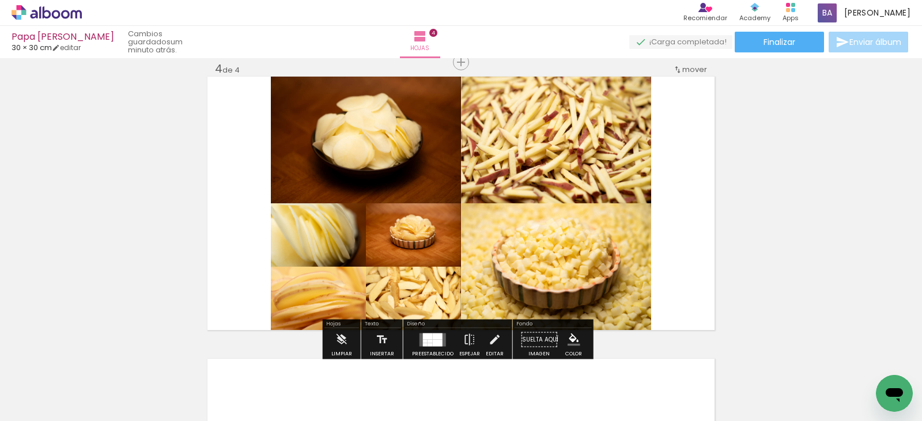
drag, startPoint x: 704, startPoint y: 387, endPoint x: 666, endPoint y: 282, distance: 111.8
click at [666, 282] on quentale-workspace at bounding box center [461, 210] width 922 height 421
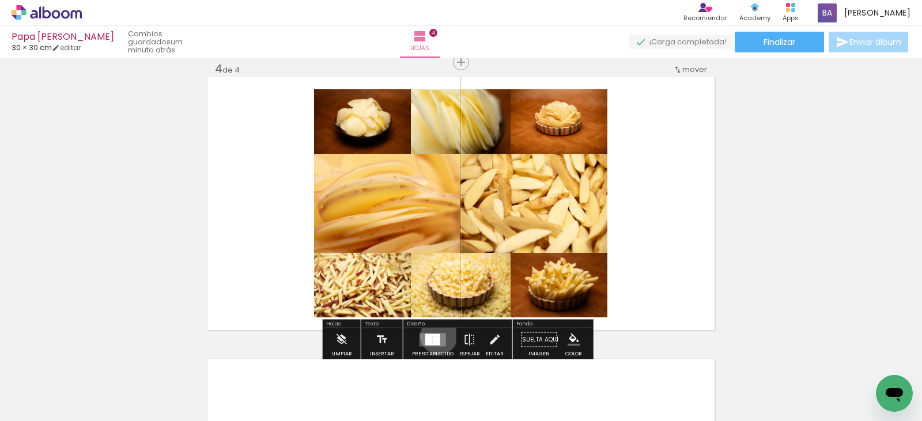
click at [436, 336] on div at bounding box center [436, 339] width 7 height 7
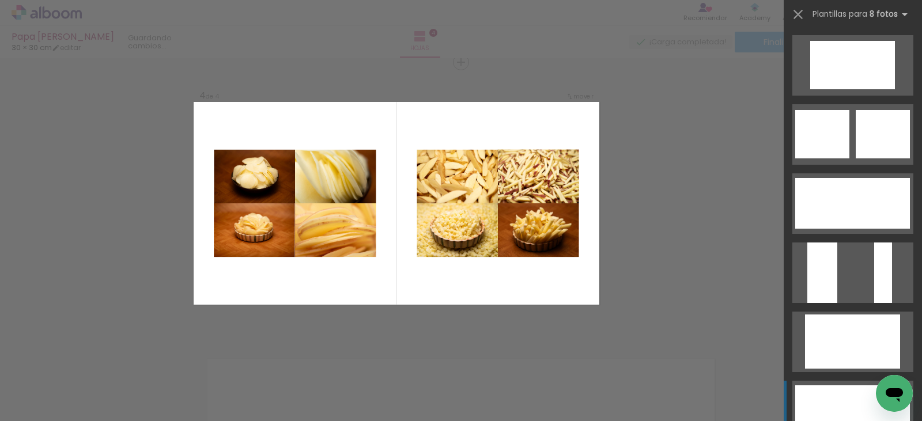
scroll to position [519, 0]
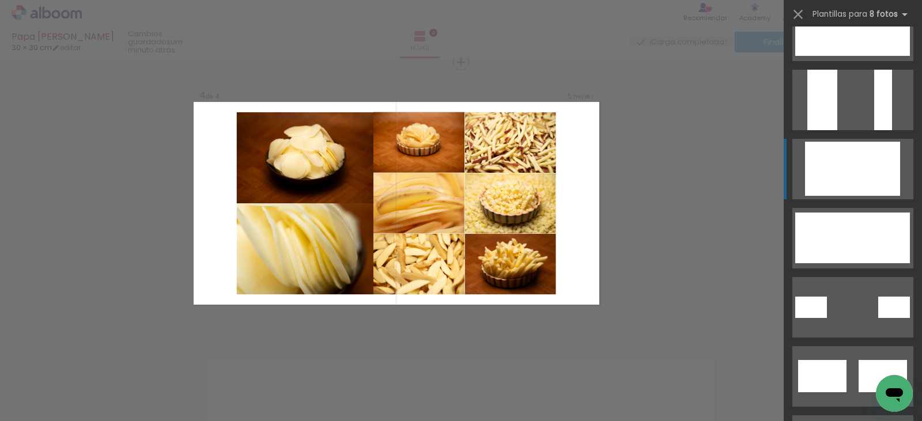
click at [848, 168] on div at bounding box center [860, 169] width 28 height 18
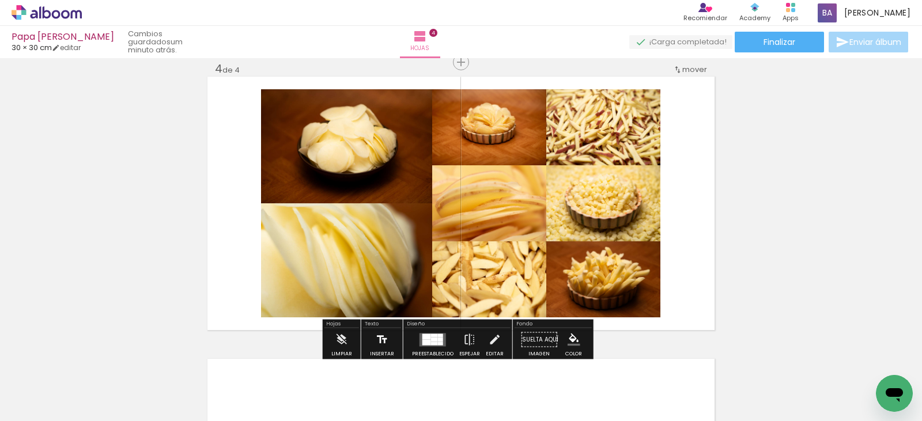
click at [378, 340] on iron-icon at bounding box center [382, 339] width 13 height 23
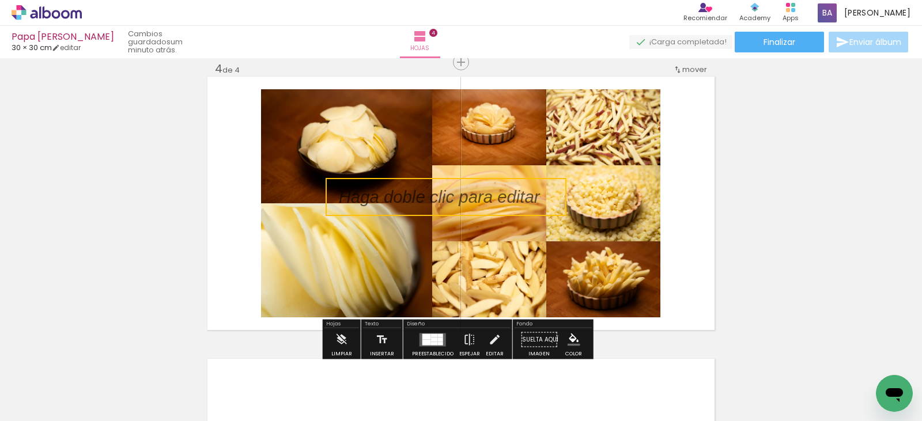
click at [387, 192] on quentale-selection at bounding box center [446, 197] width 241 height 38
type input "Sans Serif"
click at [387, 192] on p at bounding box center [448, 197] width 218 height 24
